Goal: Information Seeking & Learning: Learn about a topic

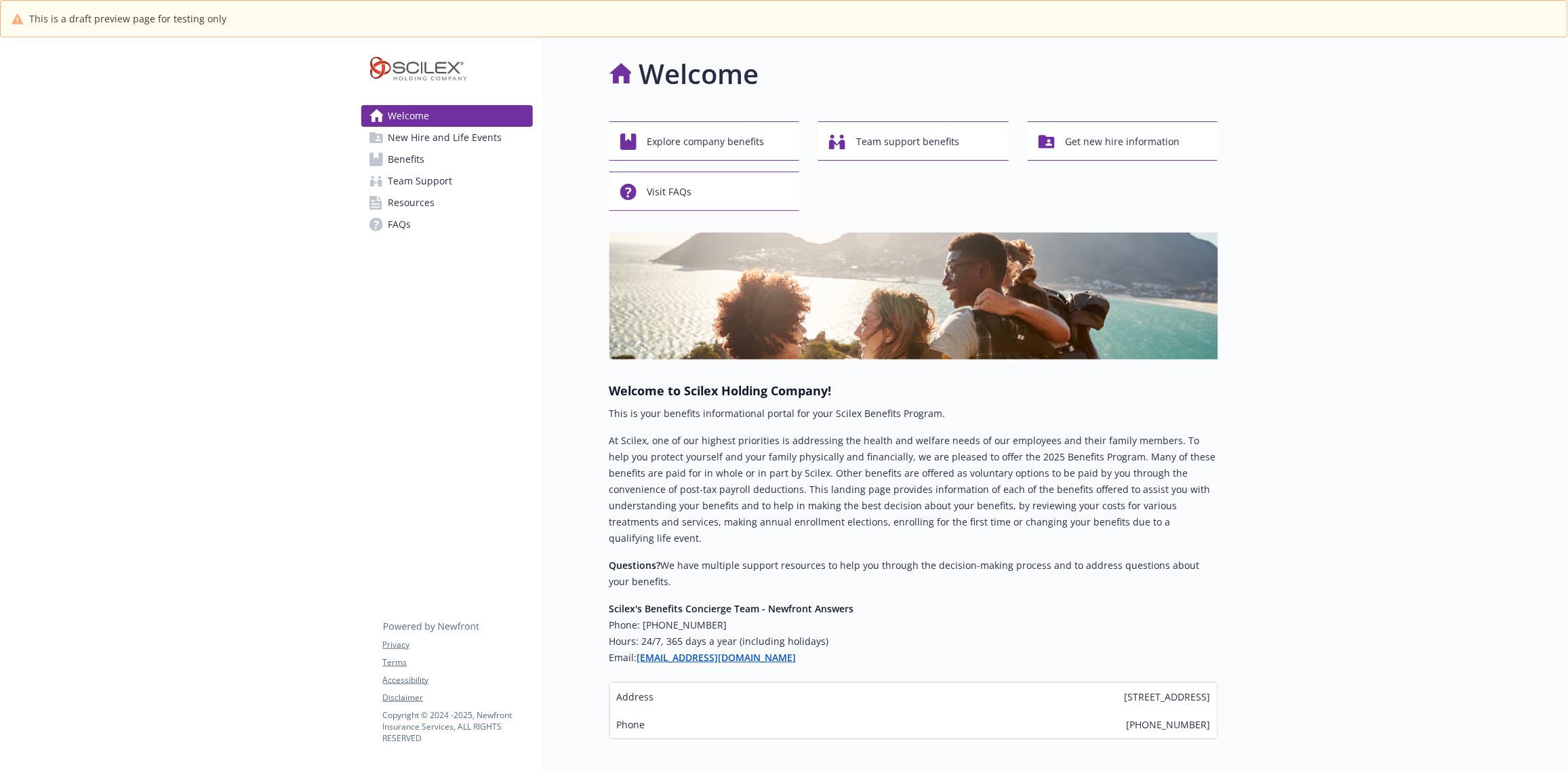
click at [396, 205] on span "Resources" at bounding box center [412, 203] width 46 height 21
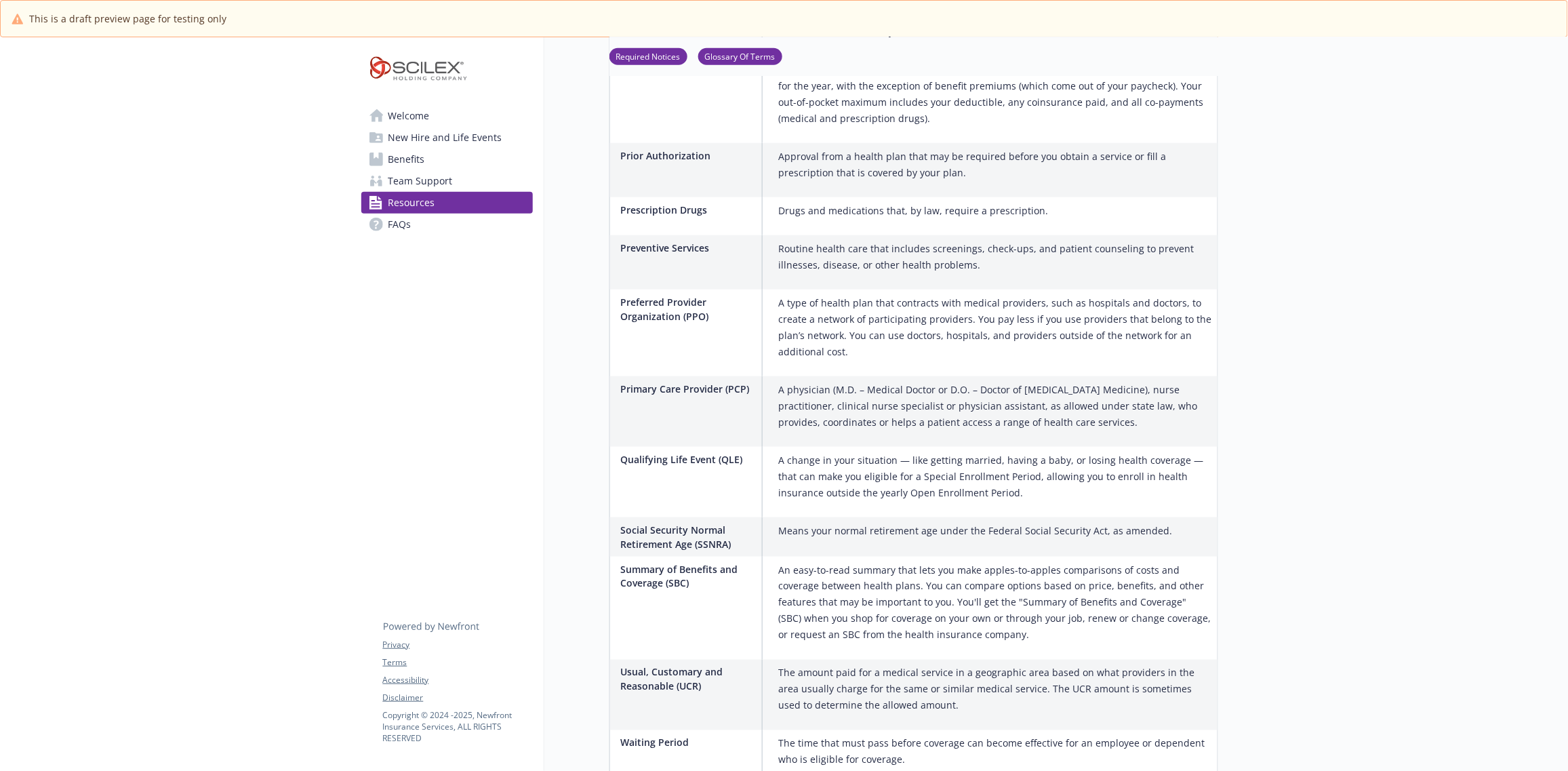
scroll to position [2691, 0]
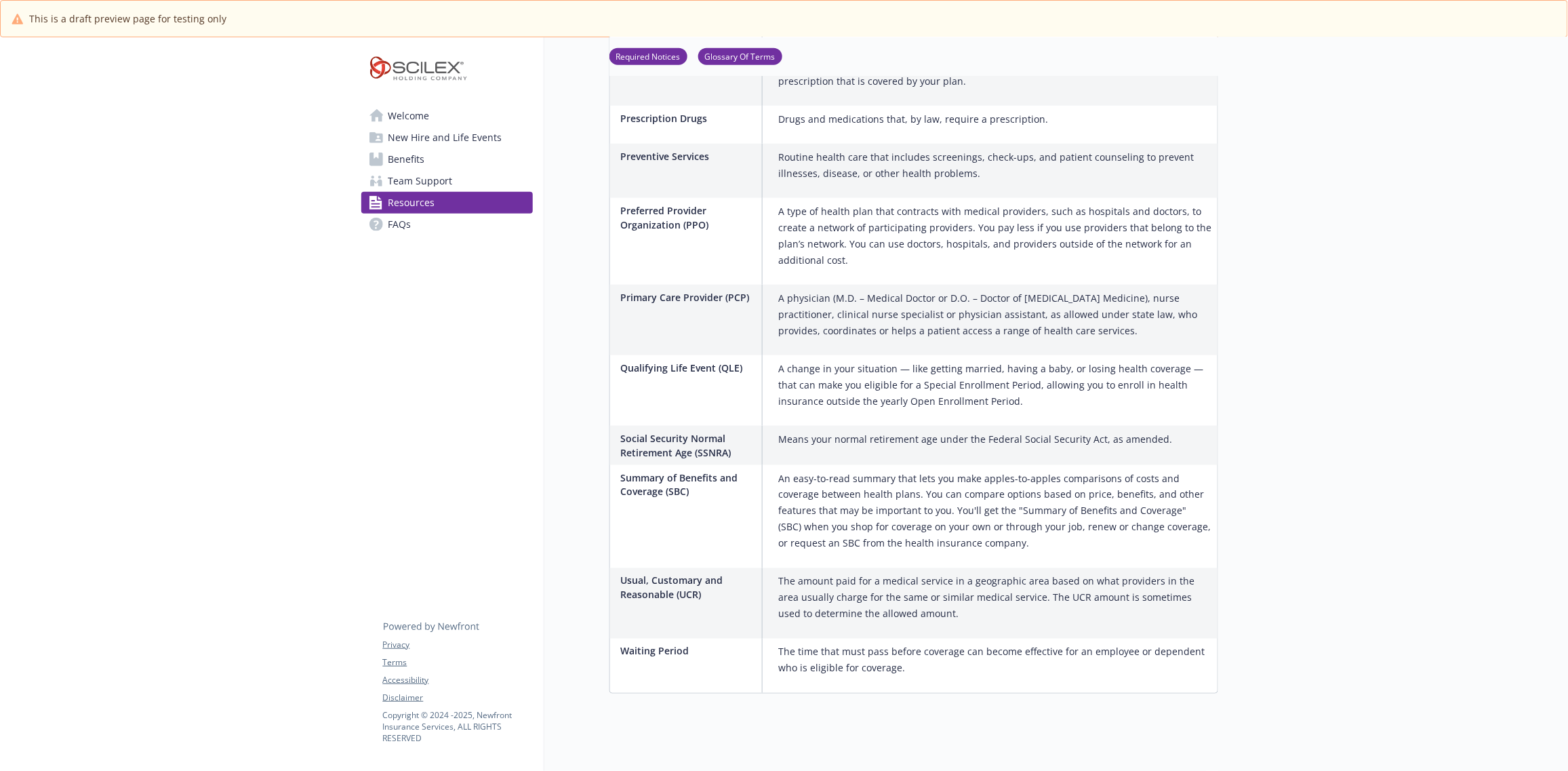
click at [424, 226] on link "FAQs" at bounding box center [447, 224] width 171 height 21
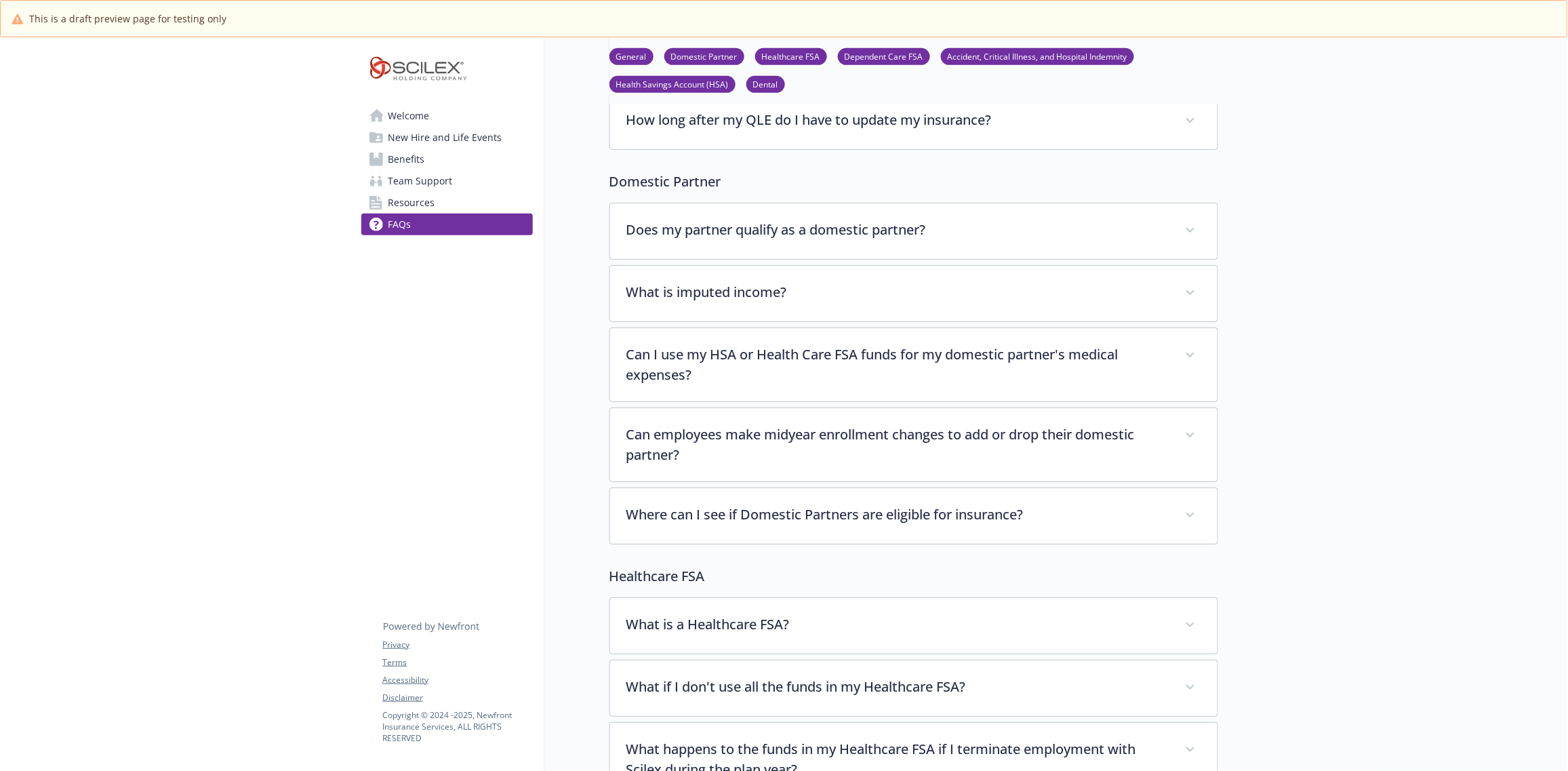
scroll to position [2691, 0]
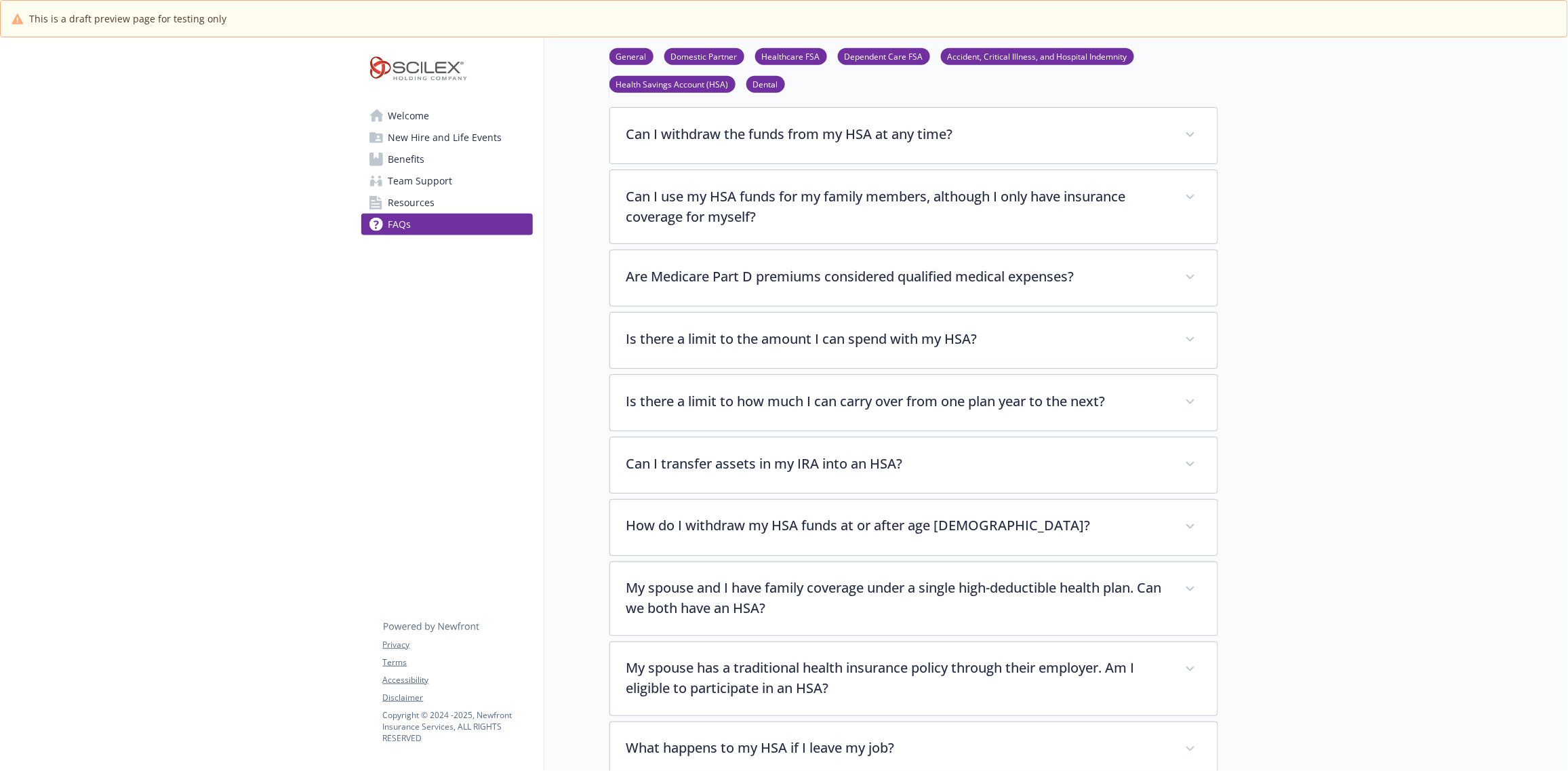
click at [410, 123] on span "Welcome" at bounding box center [409, 116] width 41 height 21
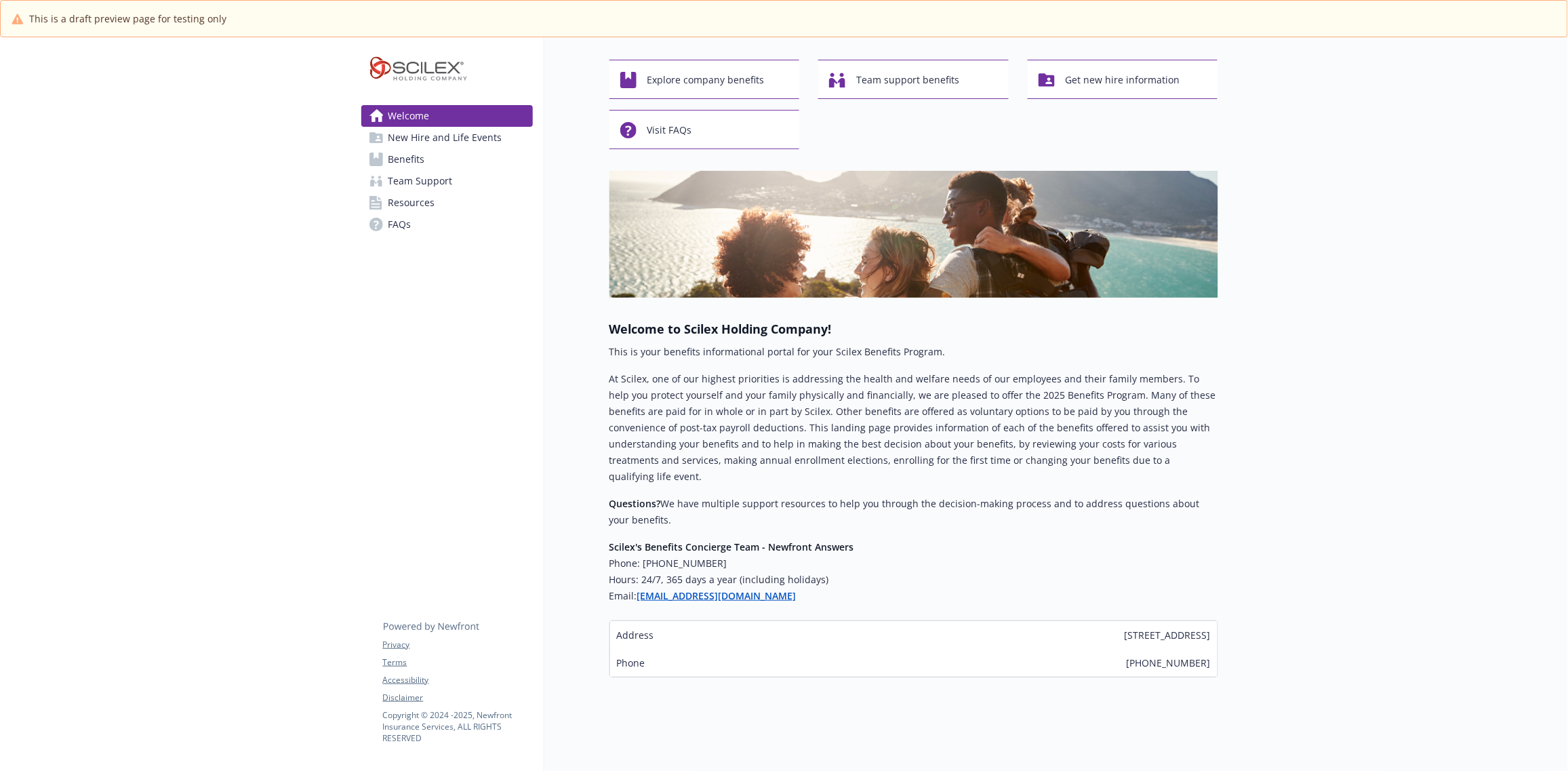
click at [413, 142] on span "New Hire and Life Events" at bounding box center [446, 138] width 114 height 21
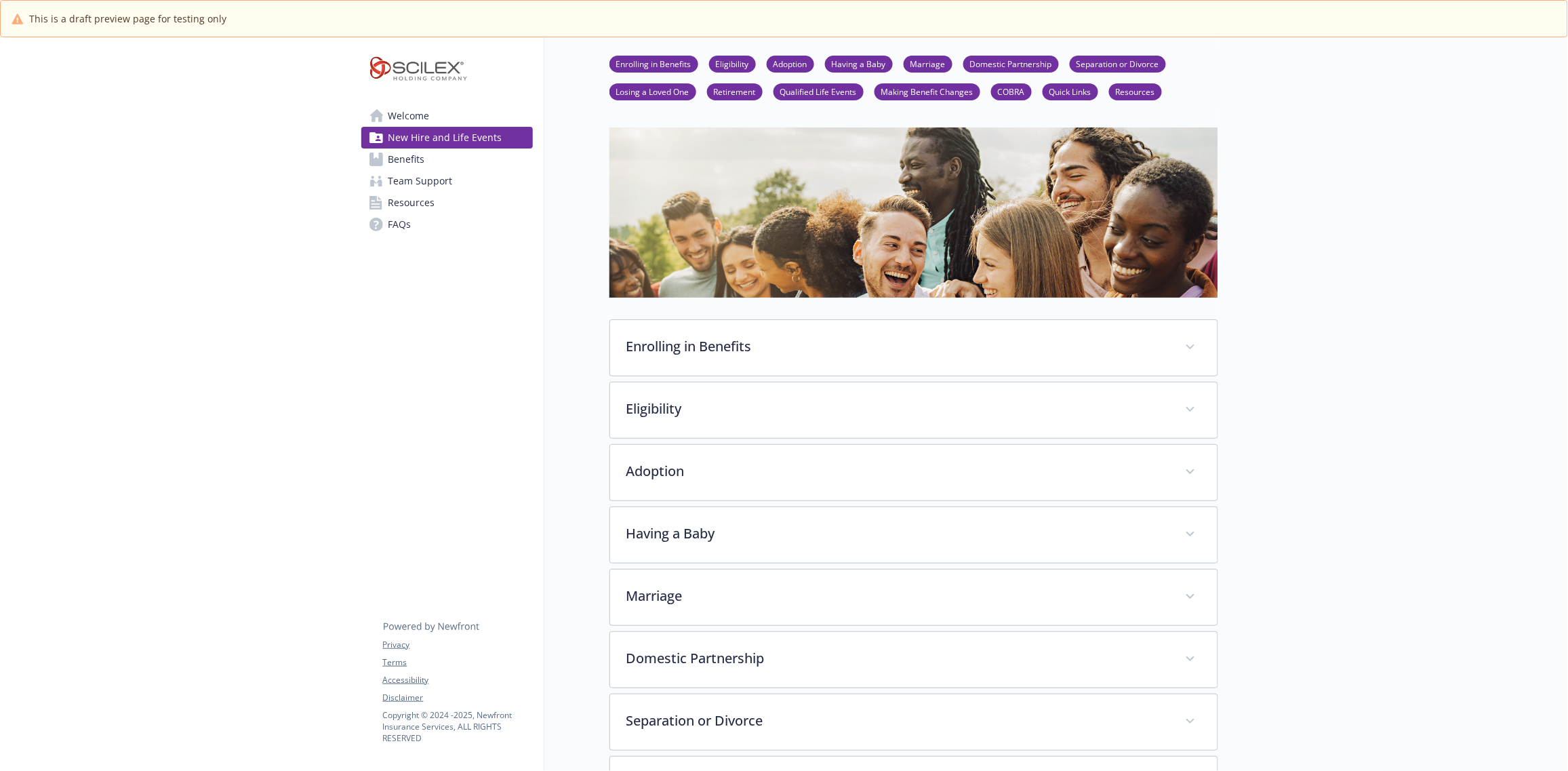
scroll to position [62, 0]
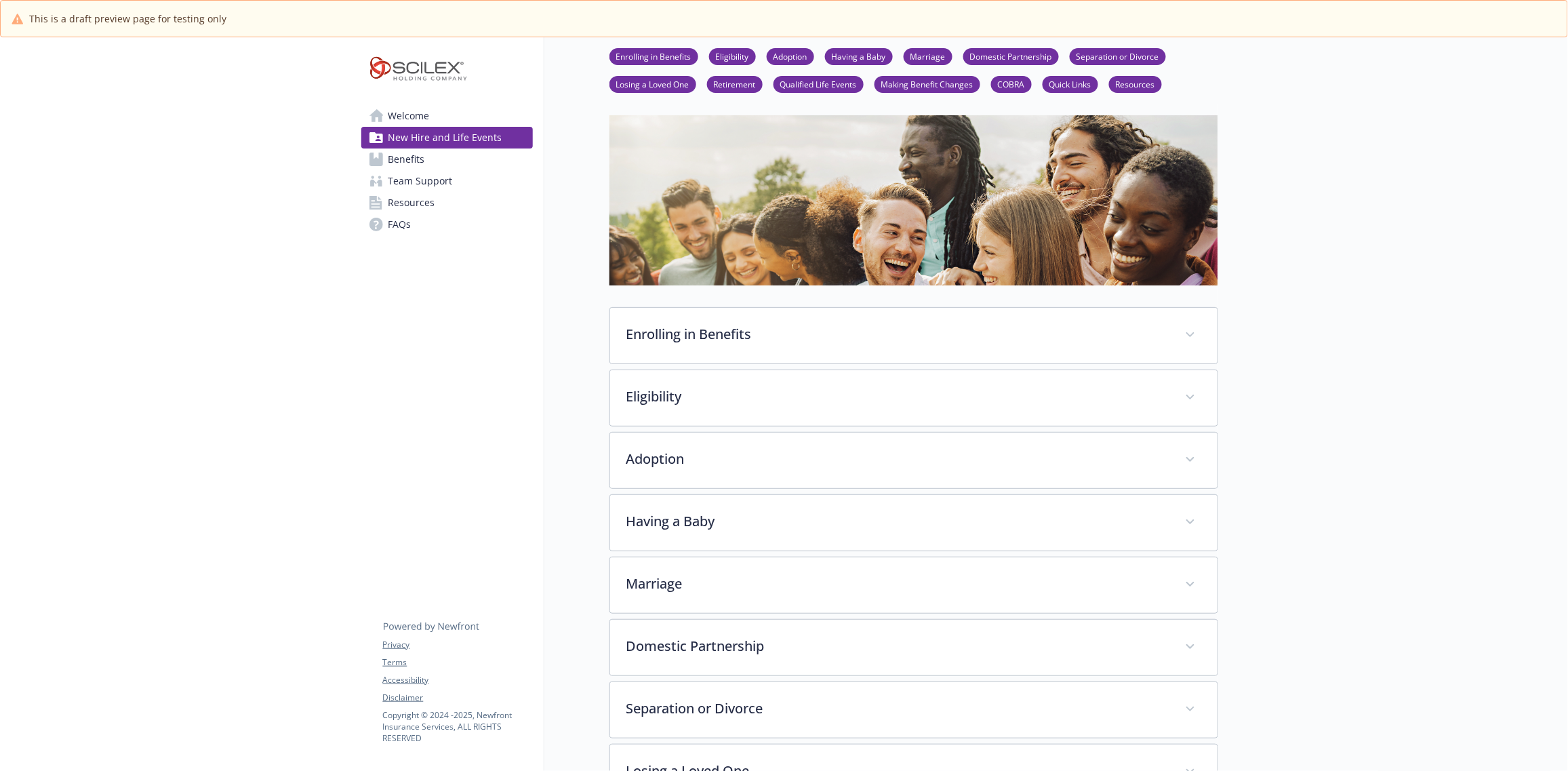
click at [390, 156] on span "Benefits" at bounding box center [406, 159] width 37 height 21
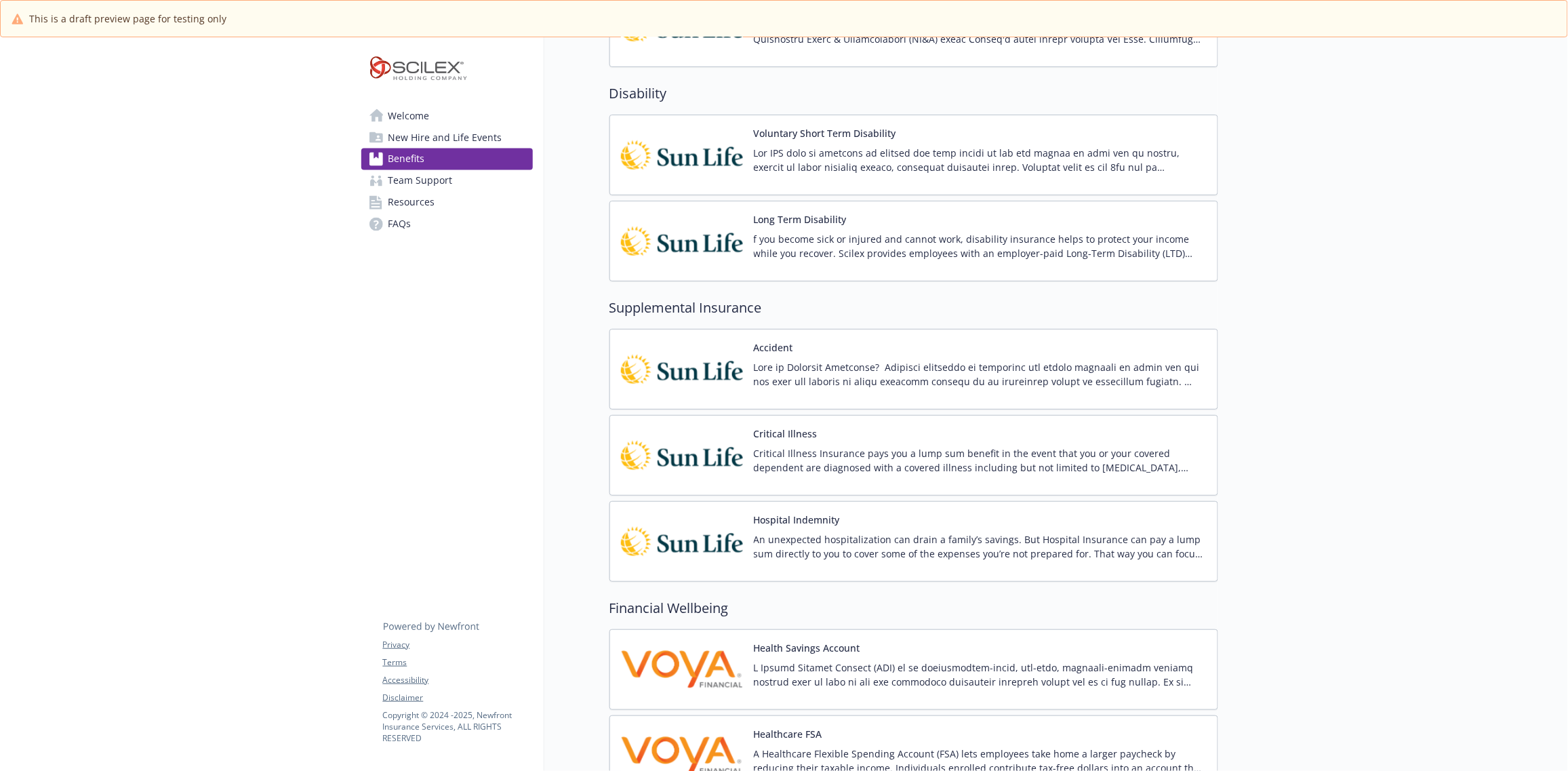
scroll to position [920, 0]
